Goal: Task Accomplishment & Management: Use online tool/utility

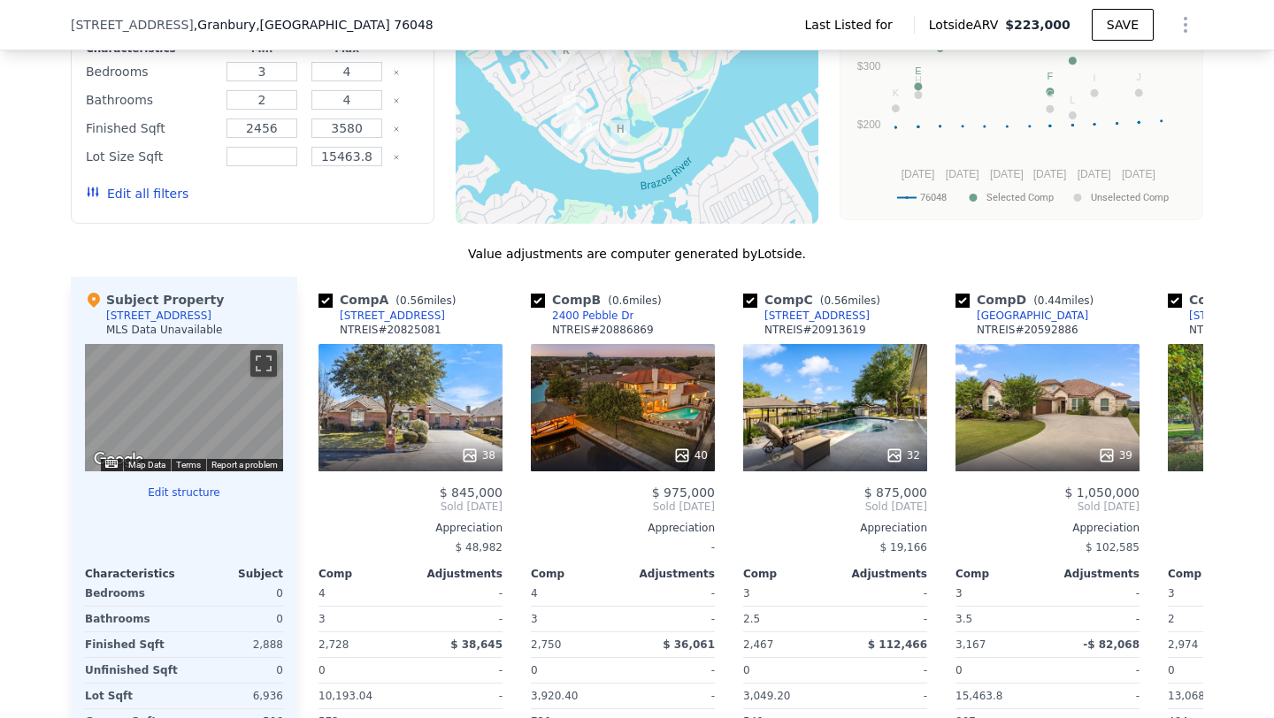
scroll to position [1267, 0]
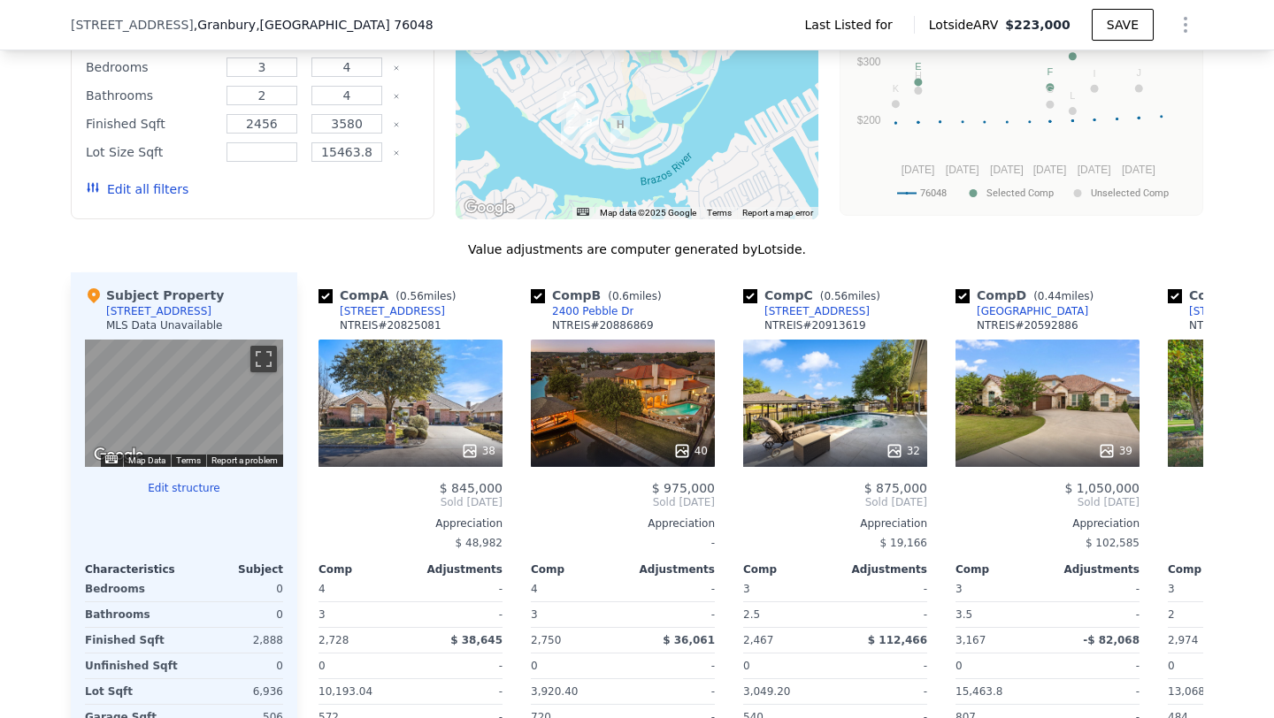
click at [189, 469] on div "Subject Property [STREET_ADDRESS] MLS Data Unavailable ← Move left → Move right…" at bounding box center [184, 557] width 227 height 569
click at [196, 492] on button "Edit structure" at bounding box center [184, 488] width 198 height 14
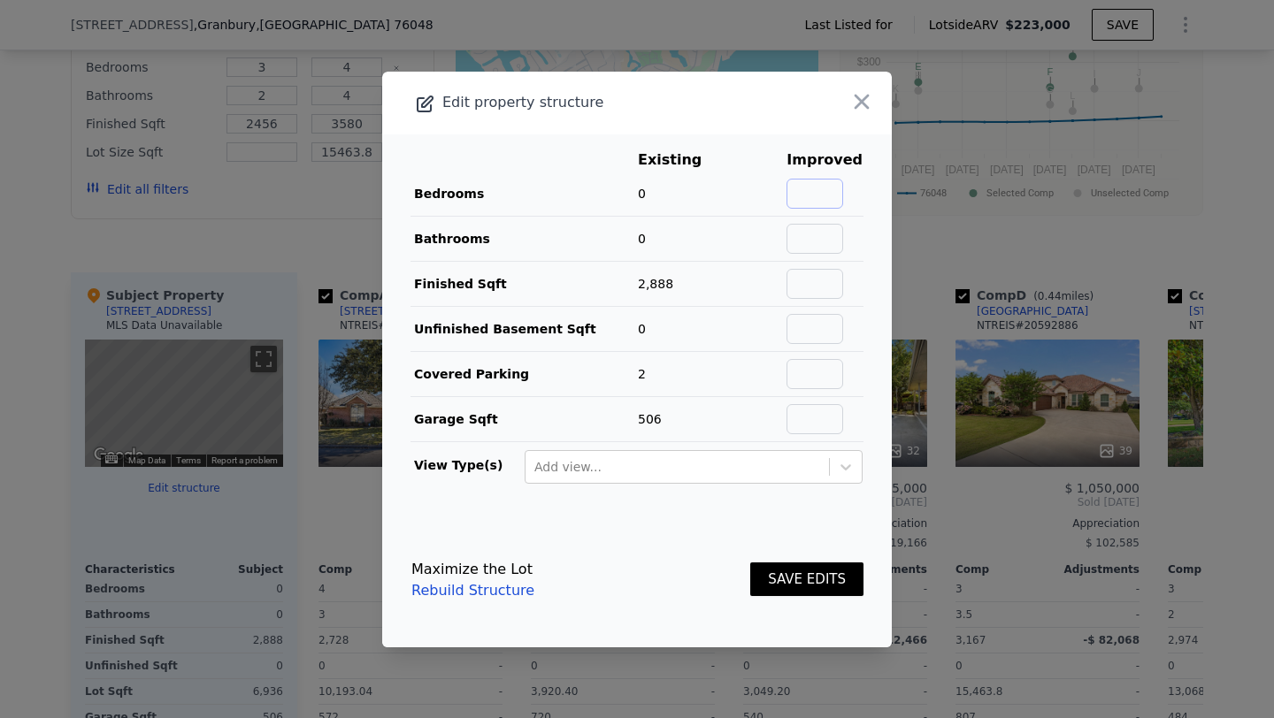
click at [819, 188] on input "text" at bounding box center [815, 194] width 57 height 30
type input "2"
click at [831, 251] on input "text" at bounding box center [815, 239] width 57 height 30
type input "2"
click at [811, 569] on button "SAVE EDITS" at bounding box center [806, 580] width 113 height 35
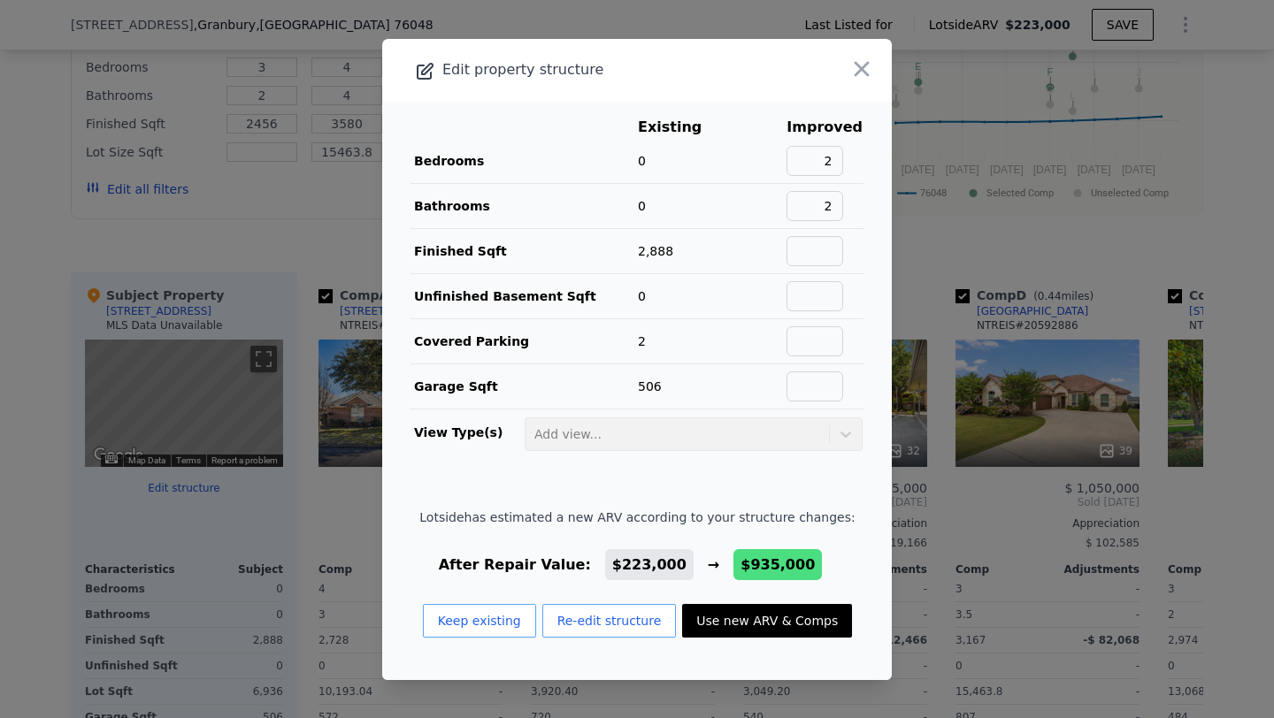
click at [783, 619] on button "Use new ARV & Comps" at bounding box center [767, 621] width 170 height 34
type input "4.5"
type input "3980"
type input "$ 935,000"
type input "$ 769,012"
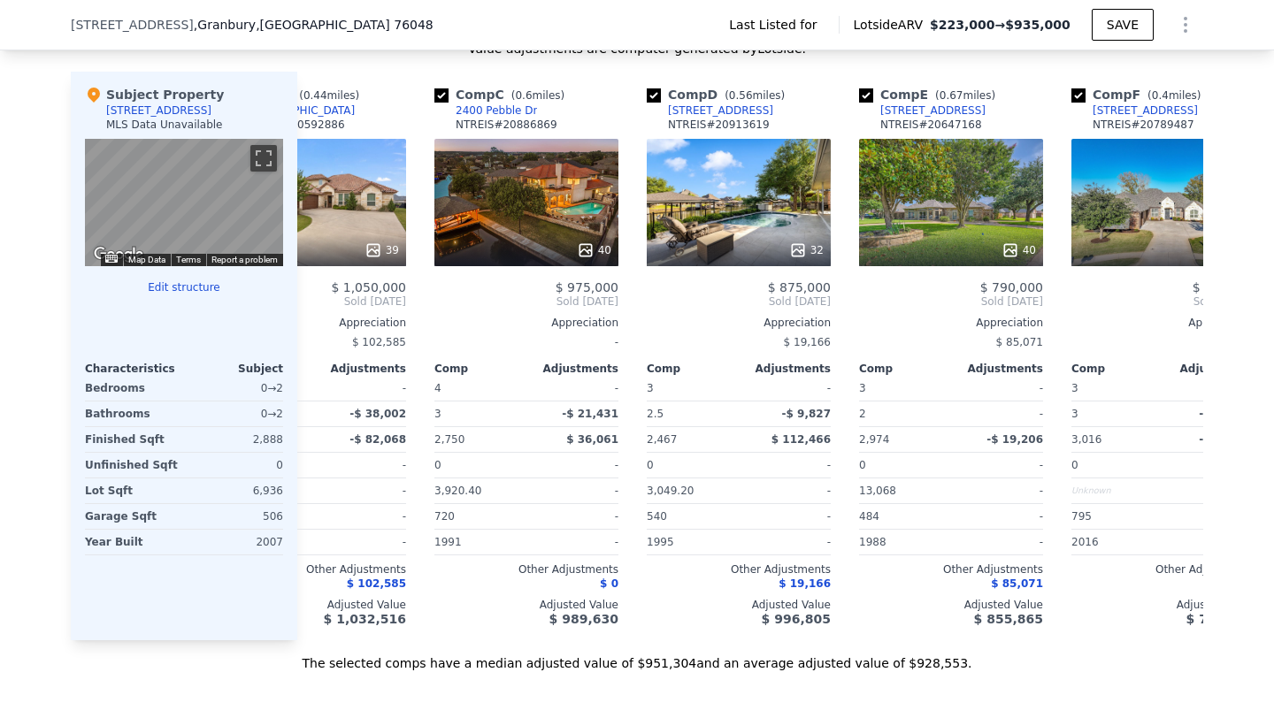
scroll to position [0, 311]
